Goal: Task Accomplishment & Management: Manage account settings

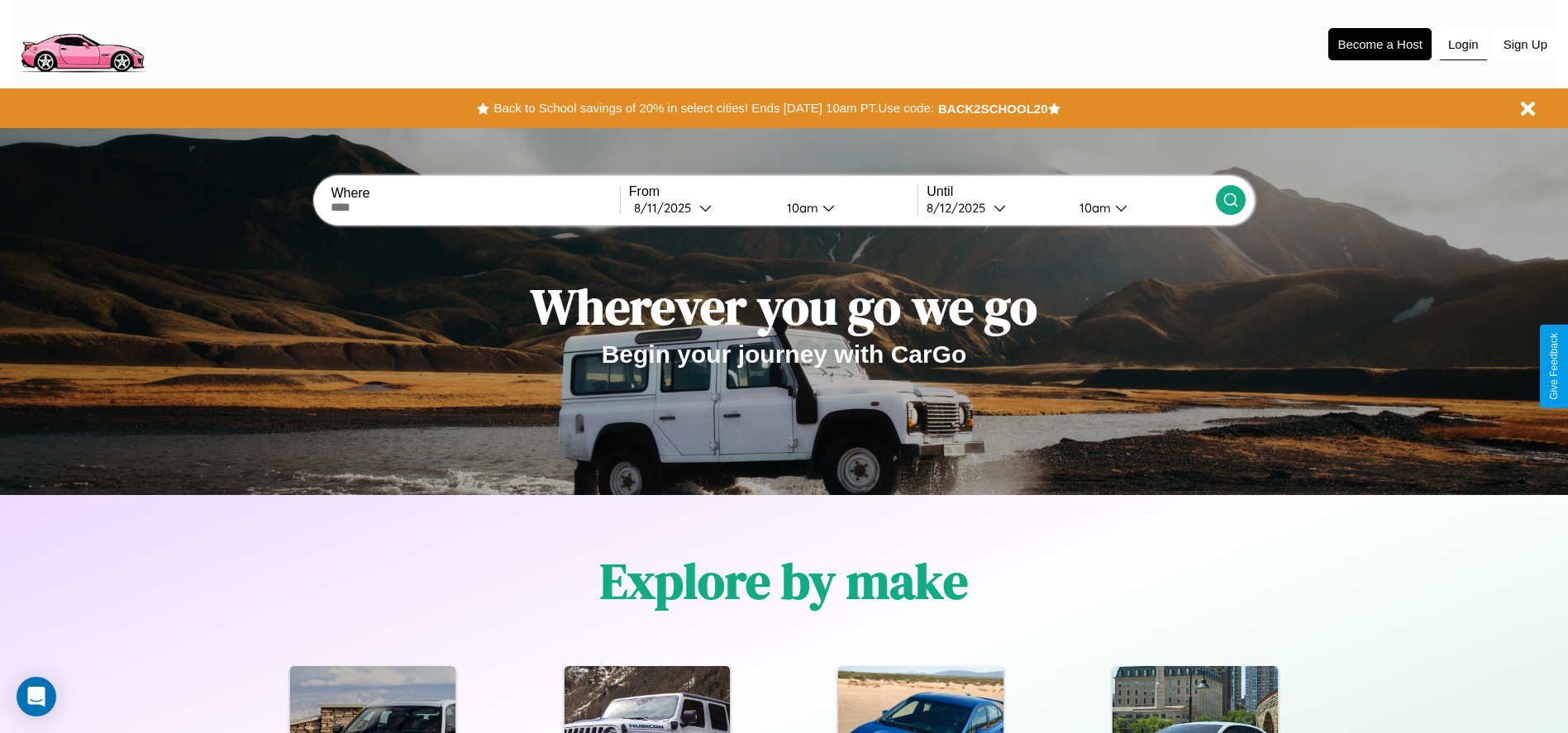
click at [1463, 44] on button "Login" at bounding box center [1463, 45] width 47 height 31
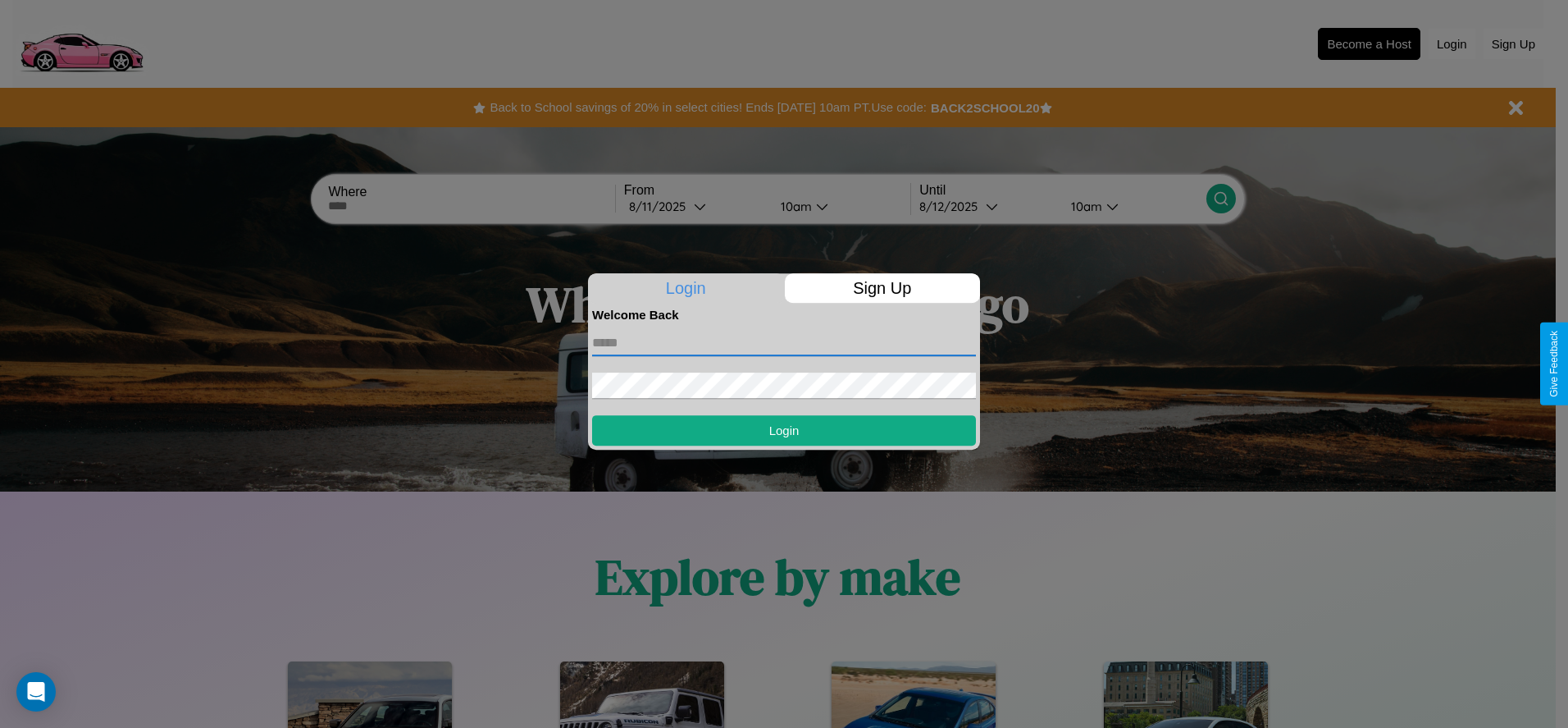
click at [784, 342] on input "text" at bounding box center [784, 343] width 384 height 26
type input "**********"
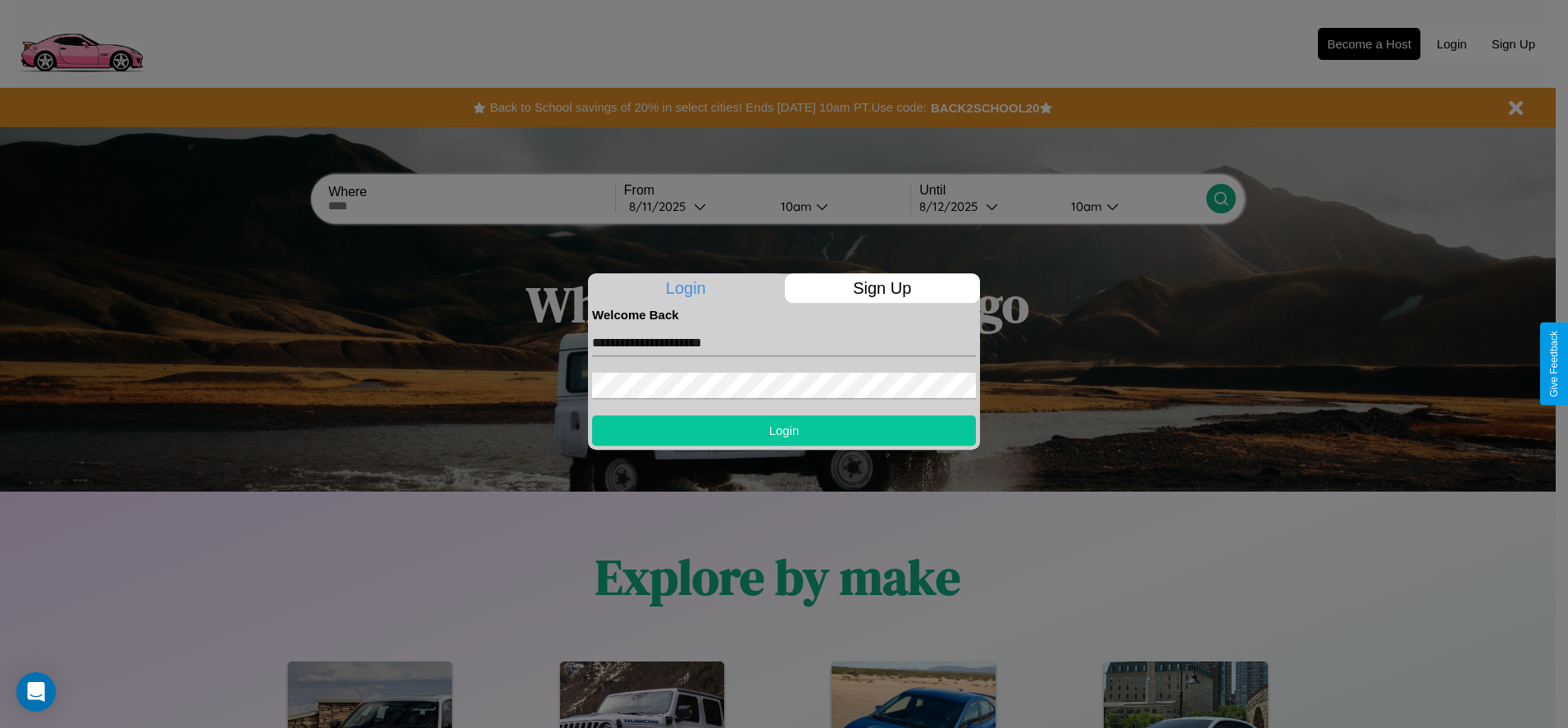
click at [784, 430] on button "Login" at bounding box center [784, 430] width 384 height 30
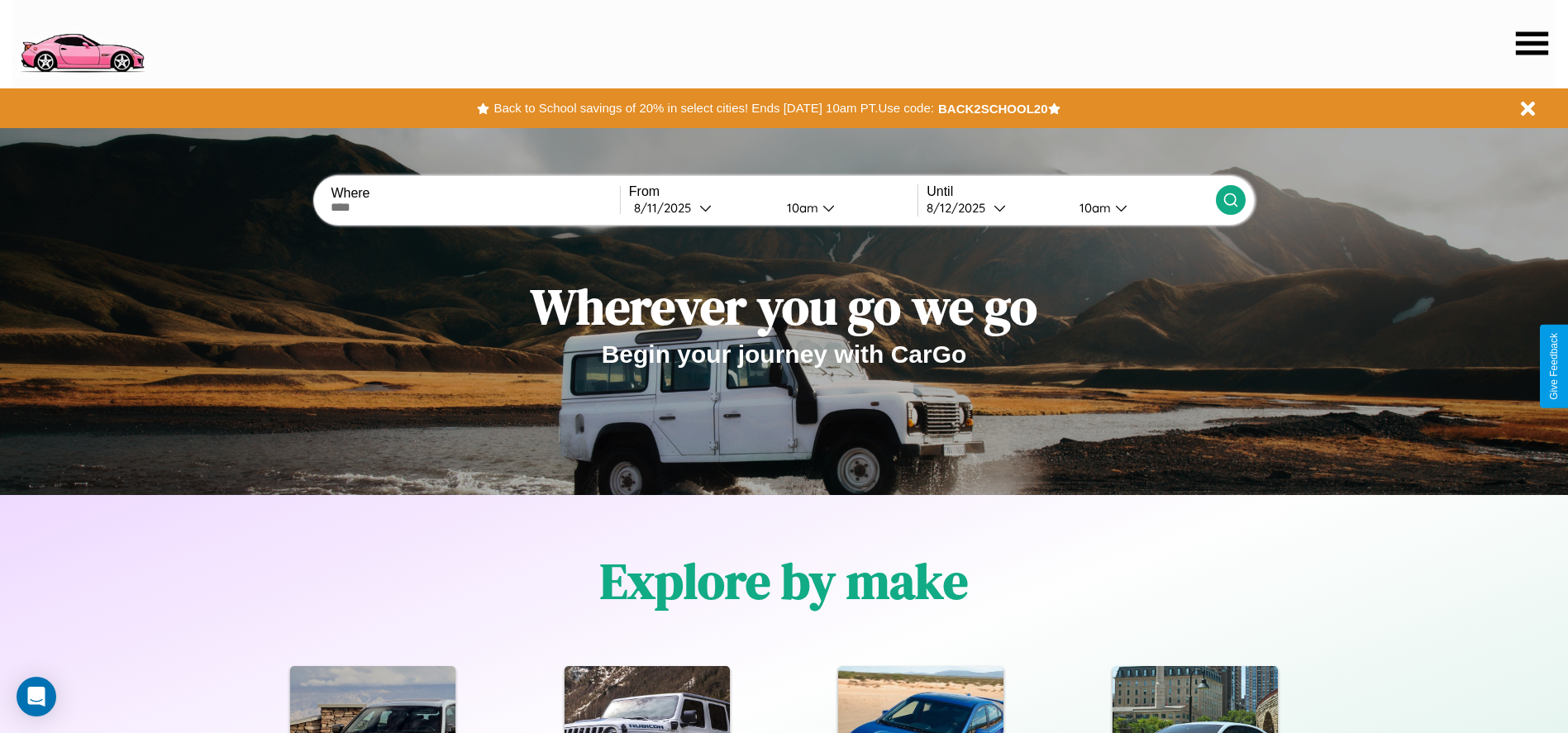
click at [1532, 43] on icon at bounding box center [1532, 43] width 32 height 23
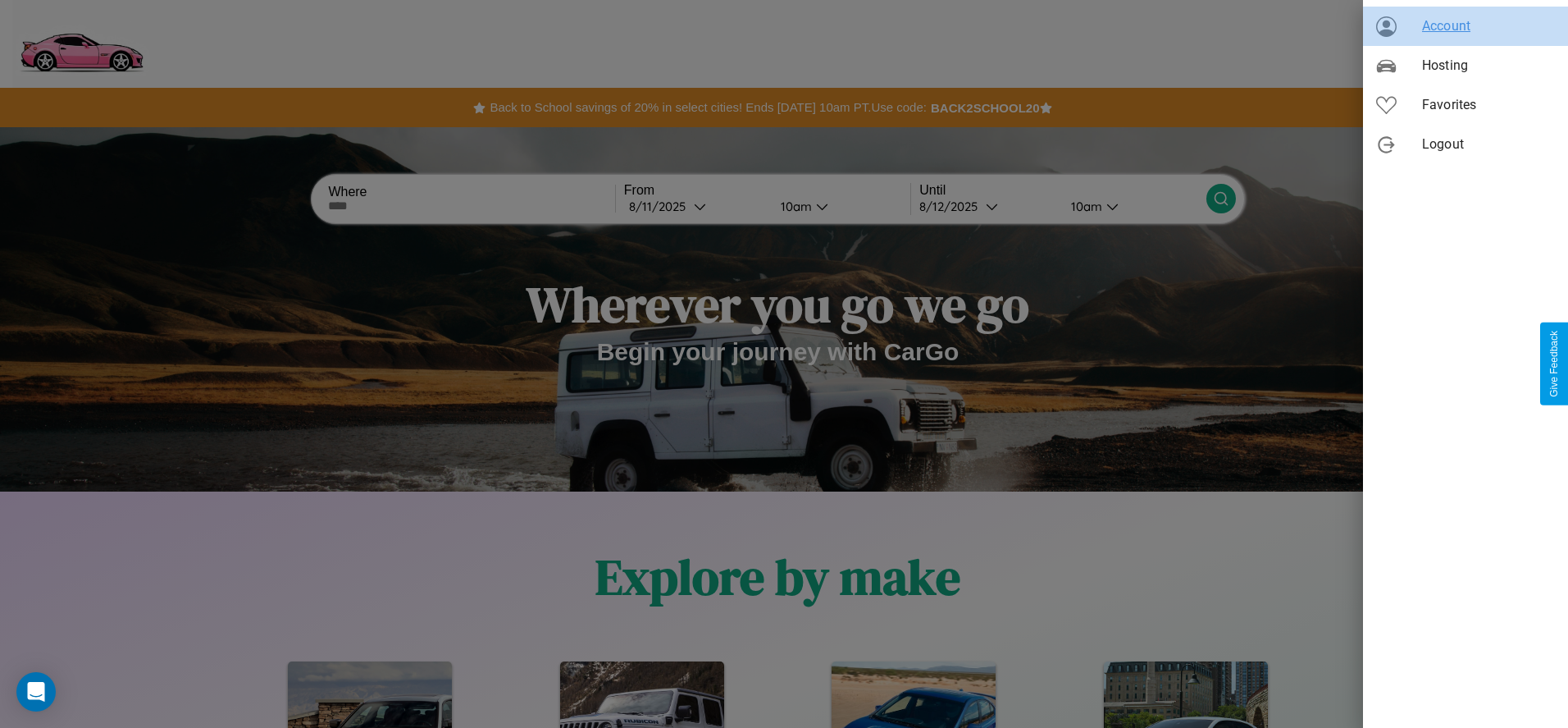
click at [1465, 26] on span "Account" at bounding box center [1488, 26] width 133 height 20
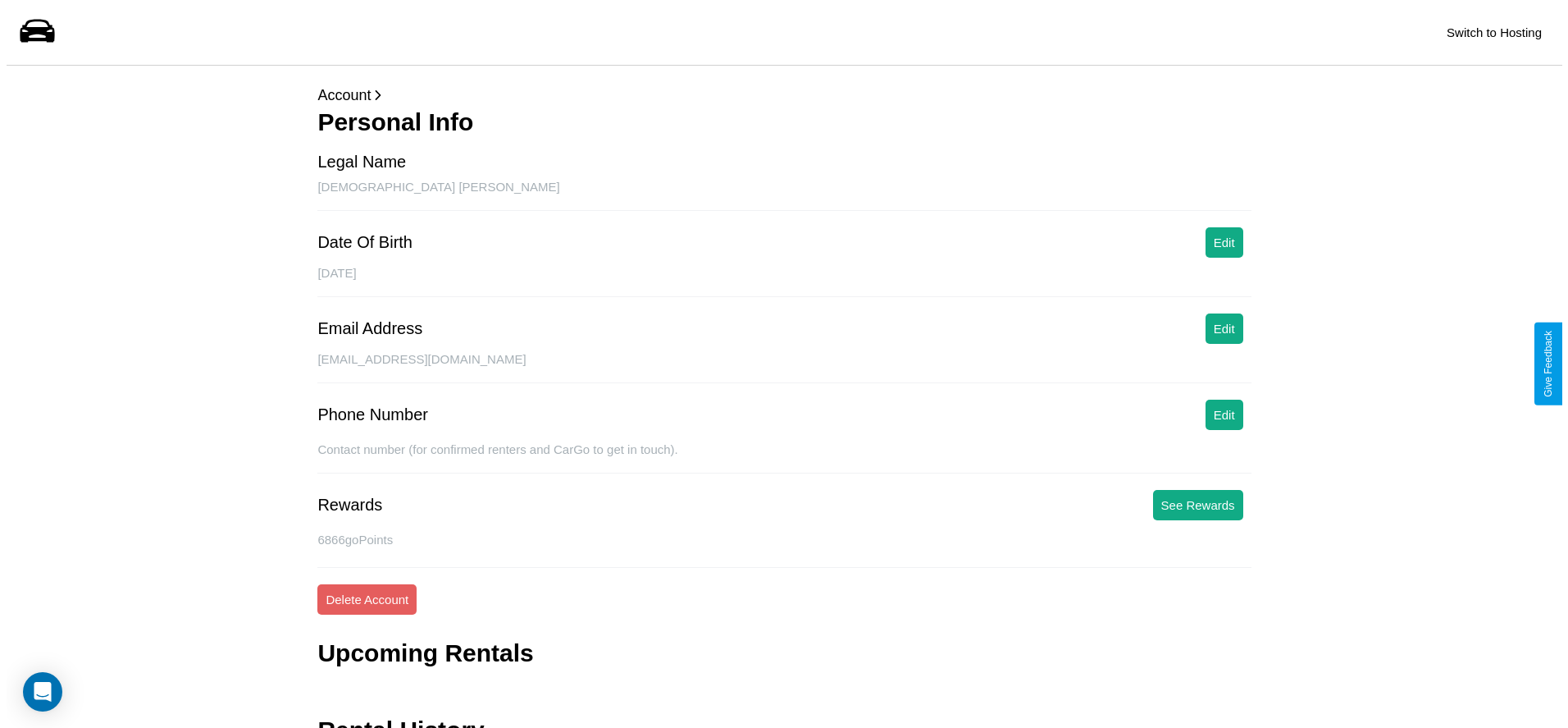
scroll to position [80, 0]
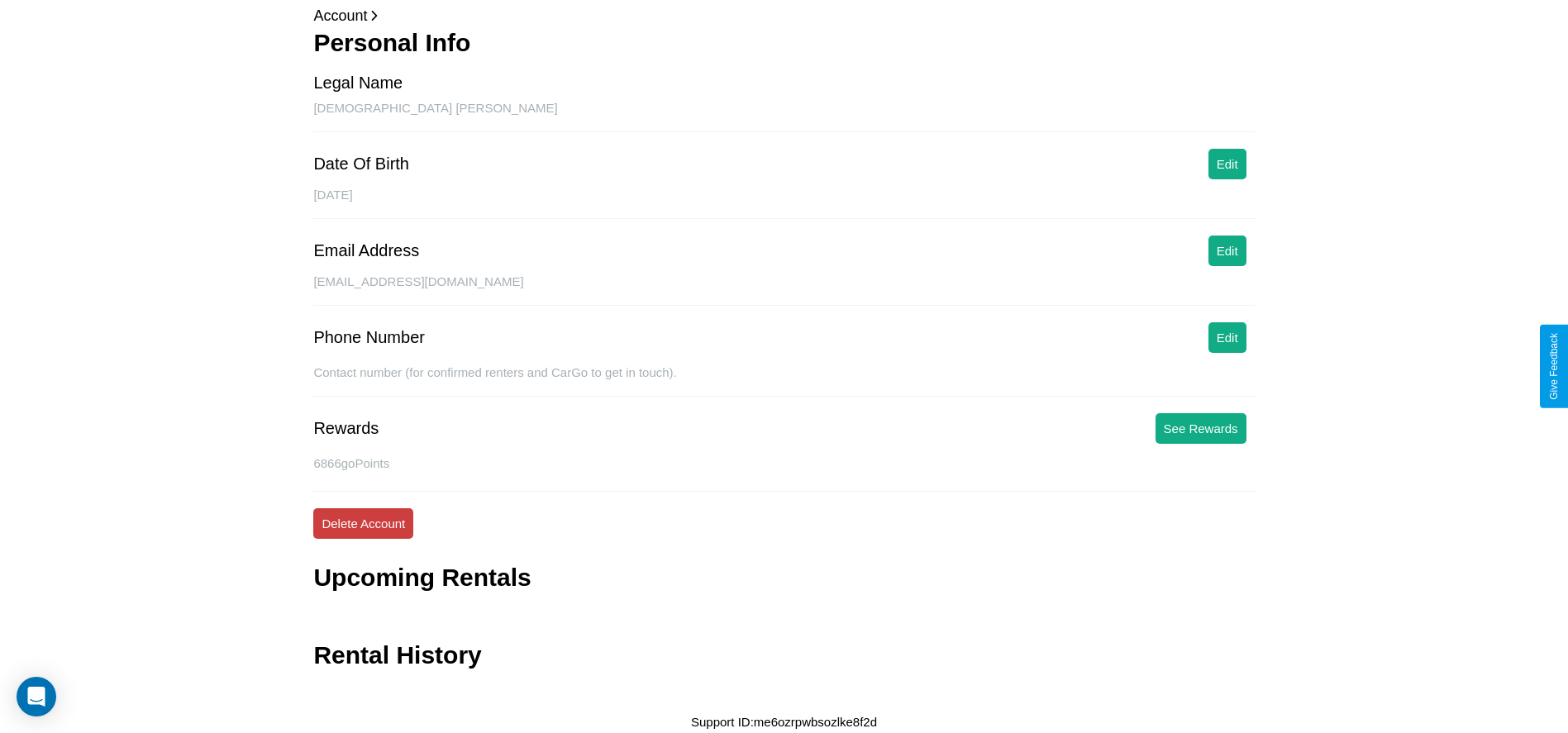
click at [363, 523] on button "Delete Account" at bounding box center [363, 523] width 100 height 31
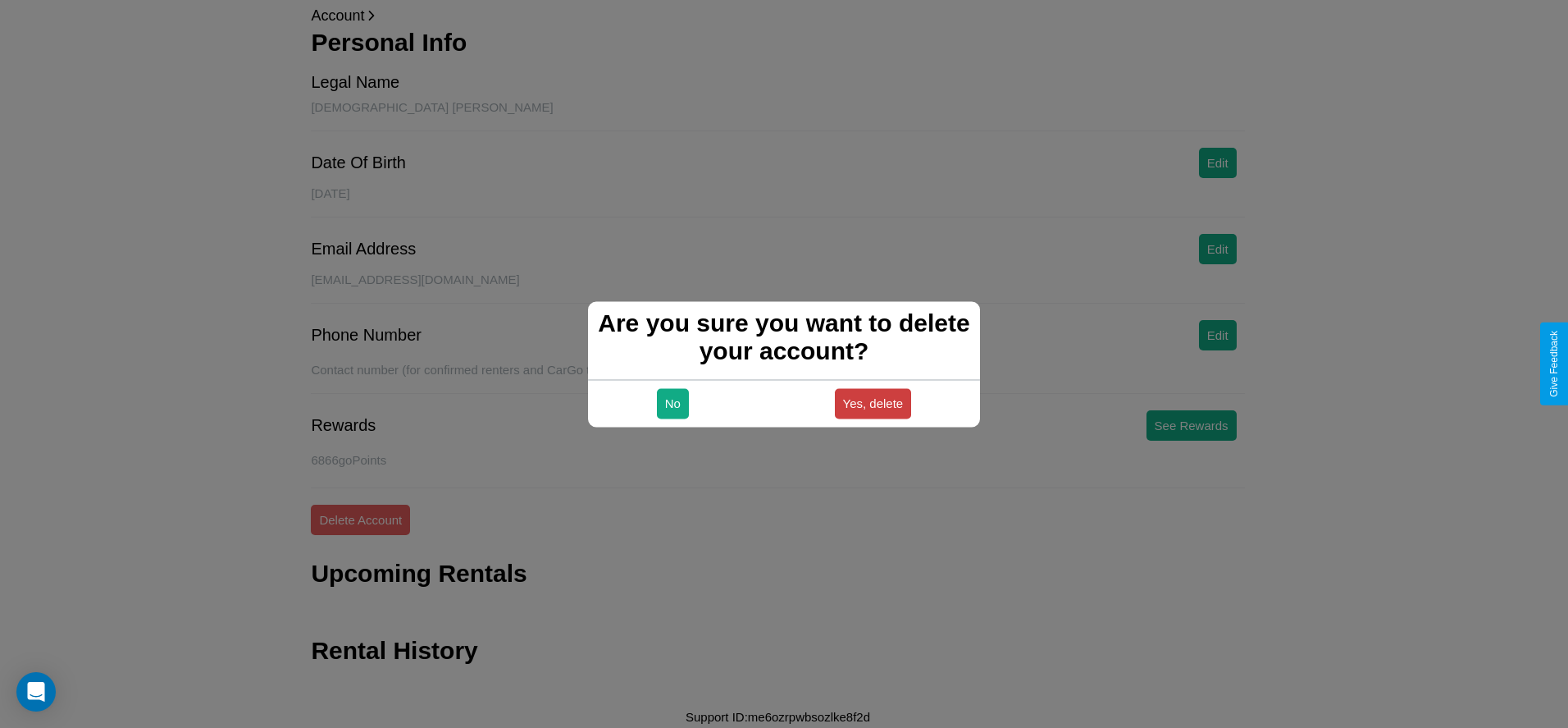
click at [872, 403] on button "Yes, delete" at bounding box center [873, 403] width 77 height 30
